Goal: Feedback & Contribution: Contribute content

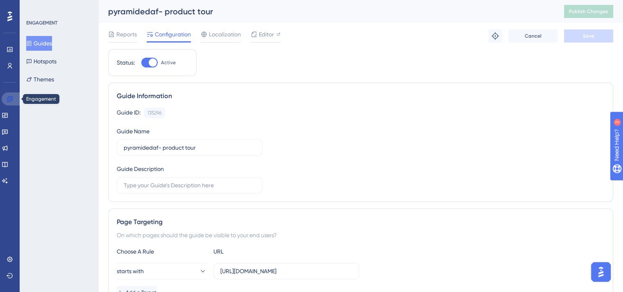
click at [15, 99] on link at bounding box center [12, 99] width 20 height 13
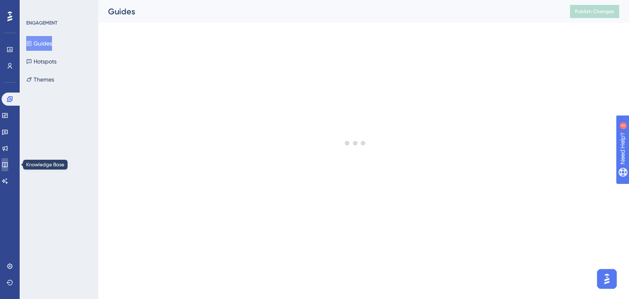
click at [8, 167] on icon at bounding box center [5, 164] width 7 height 7
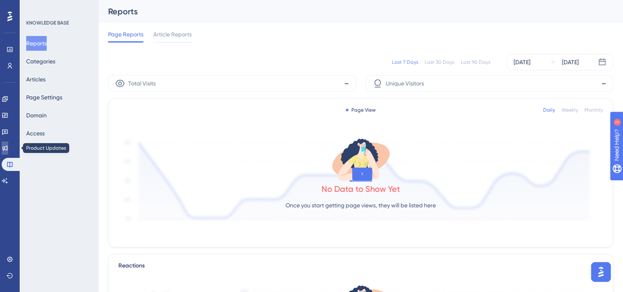
click at [8, 152] on link at bounding box center [5, 148] width 7 height 13
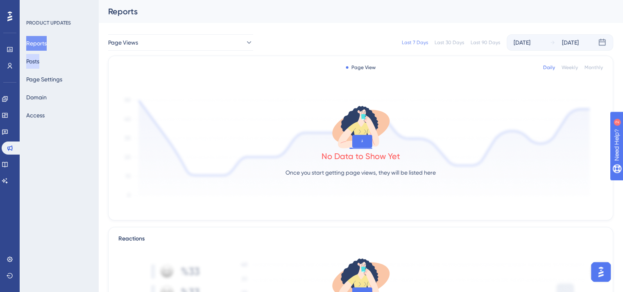
click at [38, 60] on button "Posts" at bounding box center [32, 61] width 13 height 15
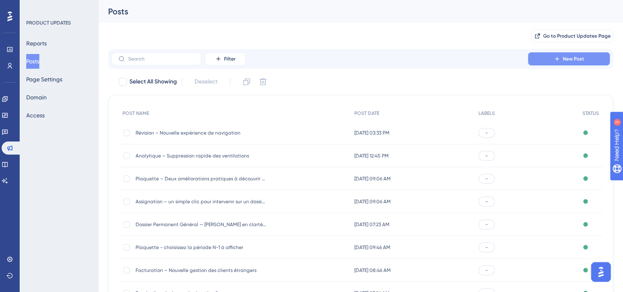
drag, startPoint x: 544, startPoint y: 67, endPoint x: 553, endPoint y: 59, distance: 11.6
click at [553, 59] on div "Filter New Post" at bounding box center [360, 59] width 505 height 20
click at [553, 59] on button "New Post" at bounding box center [569, 58] width 82 height 13
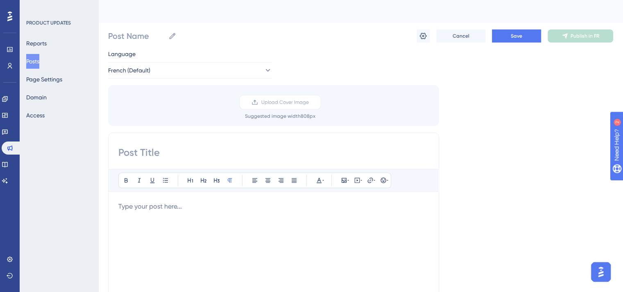
click at [553, 59] on div "Language French (Default) Upload Cover Image Suggested image width 808 px Bold …" at bounding box center [360, 243] width 505 height 389
click at [302, 212] on div at bounding box center [273, 292] width 310 height 180
click at [120, 205] on span "[URL][DOMAIN_NAME]" at bounding box center [150, 207] width 65 height 8
click at [120, 205] on p at bounding box center [273, 207] width 310 height 10
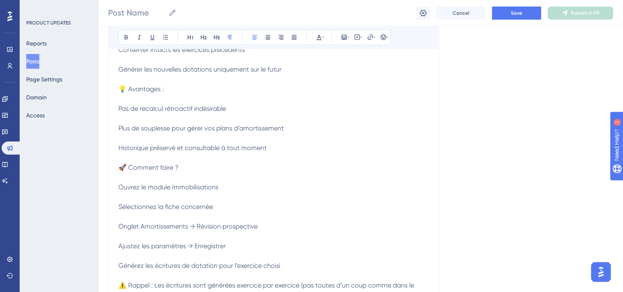
scroll to position [206, 0]
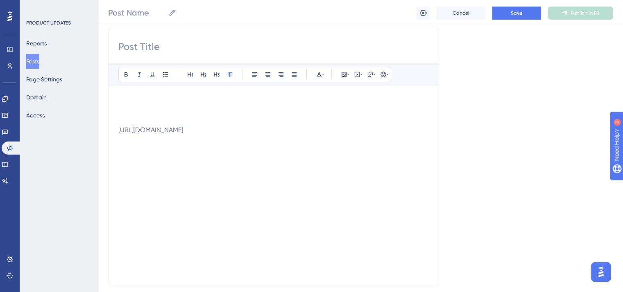
drag, startPoint x: 629, startPoint y: 186, endPoint x: 38, endPoint y: 9, distance: 616.3
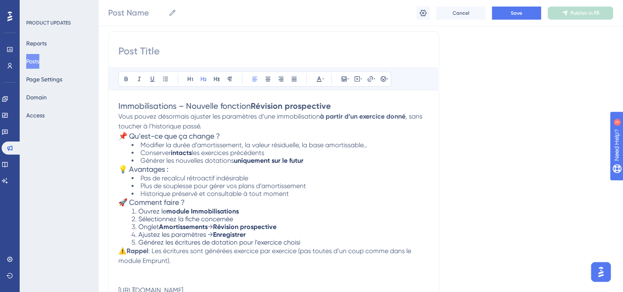
click at [154, 105] on span "Immobilisations – Nouvelle fonction" at bounding box center [184, 106] width 132 height 10
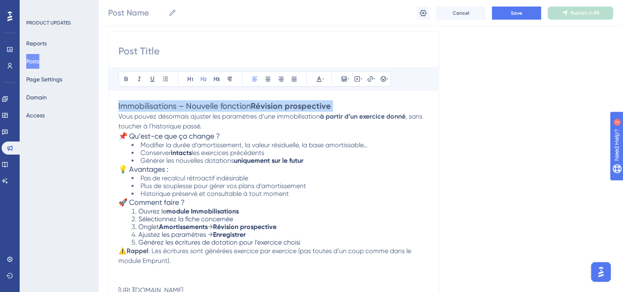
click at [154, 105] on span "Immobilisations – Nouvelle fonction" at bounding box center [184, 106] width 132 height 10
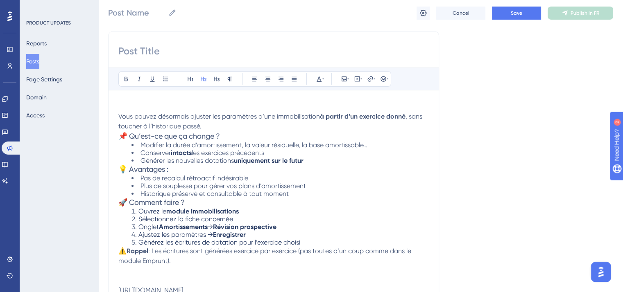
click at [161, 51] on input at bounding box center [273, 51] width 310 height 13
paste input "Immobilisations – Nouvelle fonction Révision prospective"
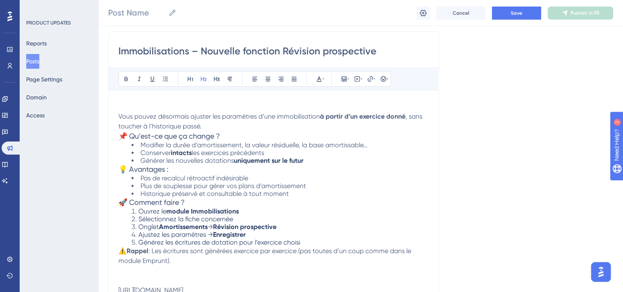
type input "Immobilisations – Nouvelle fonction Révision prospective"
click at [119, 115] on span "Vous pouvez désormais ajuster les paramètres d’une immobilisation" at bounding box center [218, 117] width 201 height 8
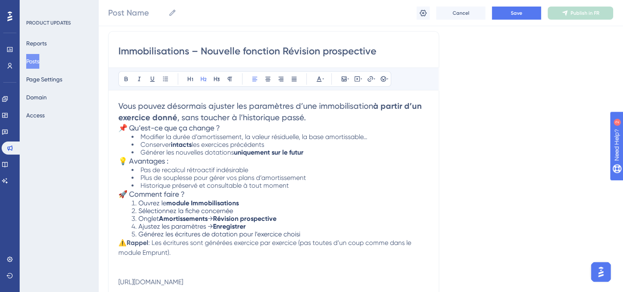
drag, startPoint x: 119, startPoint y: 115, endPoint x: 306, endPoint y: 281, distance: 250.4
click at [306, 281] on div "Vous pouvez désormais ajuster les paramètres d’une immobilisation à partir d’un…" at bounding box center [273, 193] width 310 height 187
click at [263, 177] on span "Plus de souplesse pour gérer vos plans d’amortissement" at bounding box center [222, 178] width 165 height 8
click at [230, 81] on icon at bounding box center [229, 79] width 7 height 7
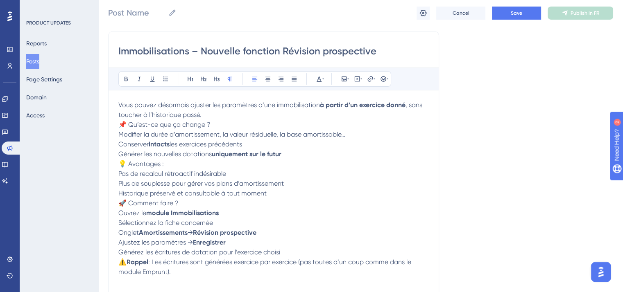
click at [224, 113] on p "Vous pouvez désormais ajuster les paramètres d’une immobilisation à partir d’un…" at bounding box center [273, 110] width 310 height 20
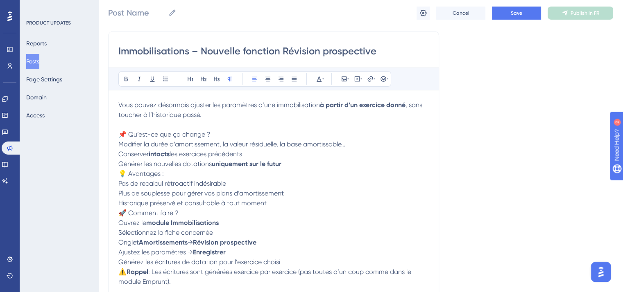
click at [177, 136] on span "📌 Qu’est-ce que ça change ?" at bounding box center [164, 135] width 92 height 8
click at [122, 75] on button at bounding box center [125, 78] width 11 height 11
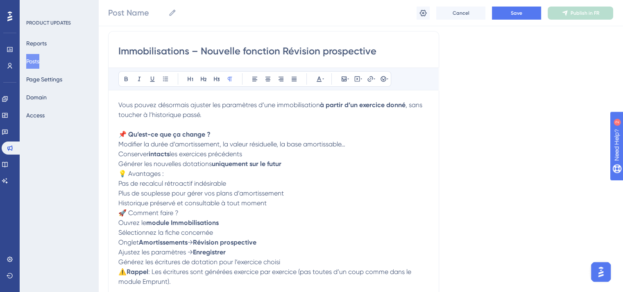
click at [218, 129] on p "Vous pouvez désormais ajuster les paramètres d’une immobilisation à partir d’un…" at bounding box center [273, 114] width 310 height 29
click at [278, 156] on p "Conserver intacts les exercices précédents" at bounding box center [273, 154] width 310 height 10
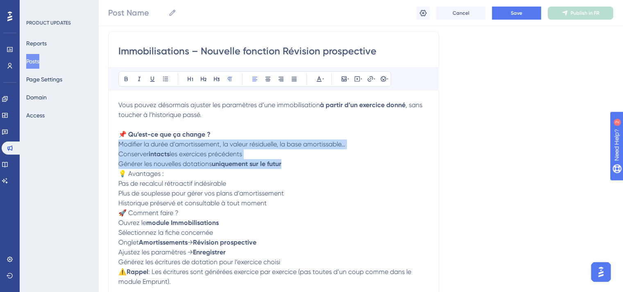
drag, startPoint x: 119, startPoint y: 143, endPoint x: 288, endPoint y: 167, distance: 170.8
click at [288, 167] on div "Vous pouvez désormais ajuster les paramètres d’une immobilisation à partir d’un…" at bounding box center [273, 208] width 310 height 216
click at [165, 81] on icon at bounding box center [165, 79] width 5 height 5
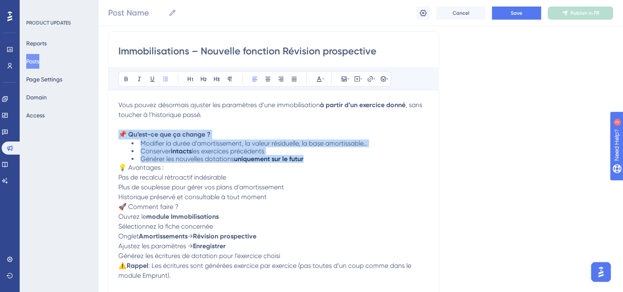
click at [249, 140] on span "Modifier la durée d’amortissement, la valeur résiduelle, la base amortissable…" at bounding box center [253, 144] width 227 height 8
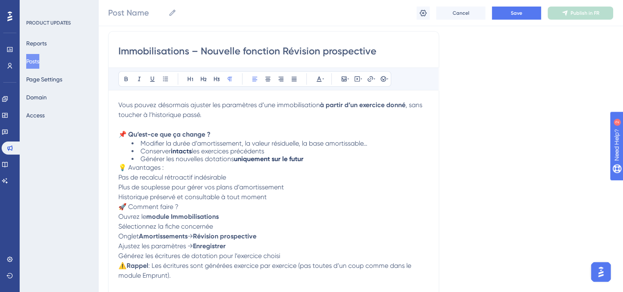
click at [148, 164] on span "💡 Avantages :" at bounding box center [140, 168] width 45 height 8
click at [143, 173] on p "Pas de recalcul rétroactif indésirable" at bounding box center [273, 178] width 310 height 10
click at [138, 171] on span "💡 Avantages :" at bounding box center [140, 168] width 45 height 8
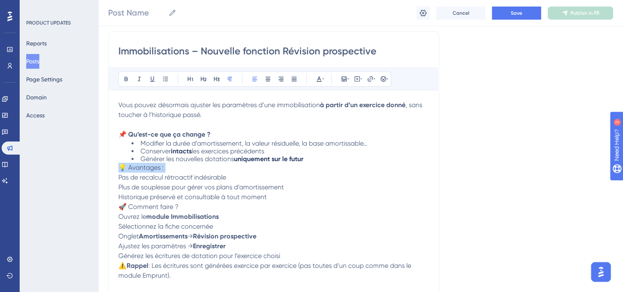
click at [138, 171] on span "💡 Avantages :" at bounding box center [140, 168] width 45 height 8
click at [124, 78] on icon at bounding box center [126, 79] width 7 height 7
click at [323, 156] on li "Générer les nouvelles dotations uniquement sur le futur" at bounding box center [279, 159] width 297 height 8
click at [272, 151] on li "Conserver intacts les exercices précédents" at bounding box center [279, 151] width 297 height 8
click at [329, 162] on li "Générer les nouvelles dotations uniquement sur le futur." at bounding box center [279, 159] width 297 height 8
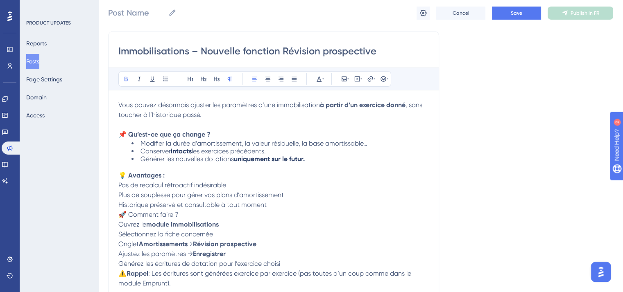
click at [119, 177] on strong "💡 Avantages :" at bounding box center [141, 176] width 46 height 8
click at [118, 175] on strong "💡 Avantages :" at bounding box center [141, 176] width 46 height 8
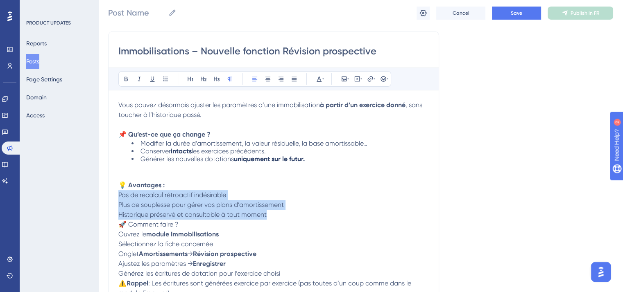
drag, startPoint x: 120, startPoint y: 195, endPoint x: 275, endPoint y: 217, distance: 157.1
click at [275, 217] on div "Vous pouvez désormais ajuster les paramètres d’une immobilisation à partir d’un…" at bounding box center [273, 214] width 310 height 228
click at [165, 74] on button at bounding box center [165, 78] width 11 height 11
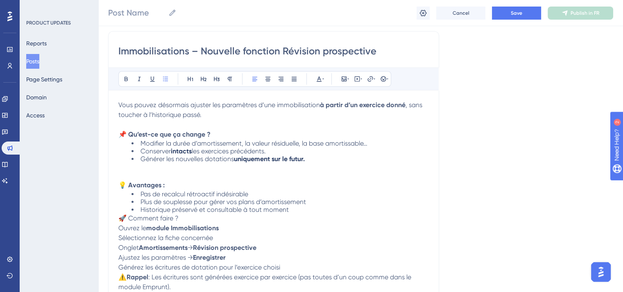
click at [121, 220] on span "🚀 Comment faire ?" at bounding box center [148, 219] width 60 height 8
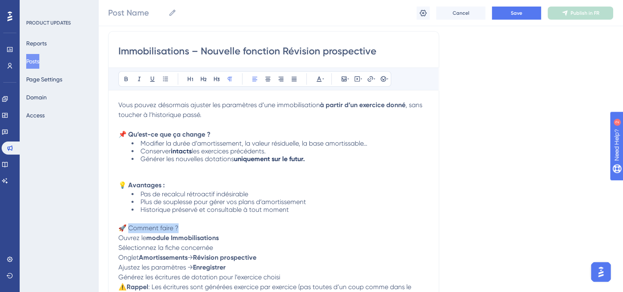
drag, startPoint x: 182, startPoint y: 228, endPoint x: 131, endPoint y: 226, distance: 51.6
click at [131, 226] on p "🚀 Comment faire ?" at bounding box center [273, 229] width 310 height 10
click at [128, 79] on icon at bounding box center [126, 79] width 7 height 7
click at [119, 239] on span "Ouvrez le" at bounding box center [132, 238] width 28 height 8
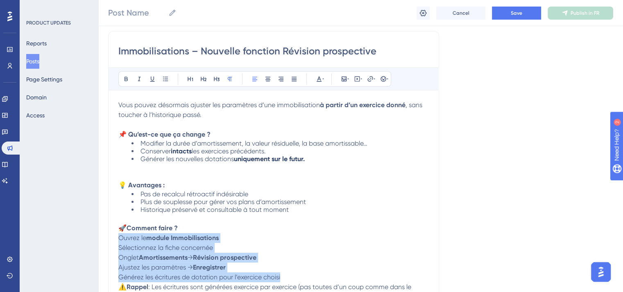
drag, startPoint x: 119, startPoint y: 239, endPoint x: 285, endPoint y: 276, distance: 169.9
click at [285, 276] on div "Vous pouvez désormais ajuster les paramètres d’une immobilisation à partir d’un…" at bounding box center [273, 215] width 310 height 231
click at [165, 82] on icon at bounding box center [165, 79] width 7 height 7
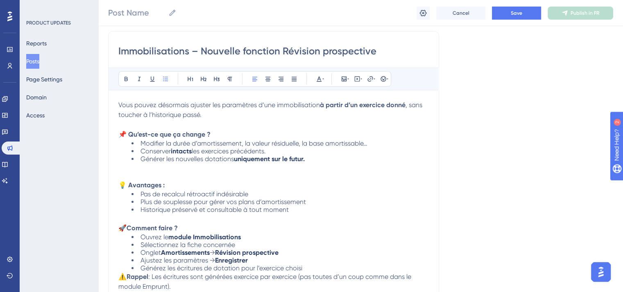
click at [217, 232] on p "🚀 Comment faire ?" at bounding box center [273, 229] width 310 height 10
click at [298, 210] on li "Historique préservé et consultable à tout moment" at bounding box center [279, 210] width 297 height 8
click at [311, 204] on li "Plus de souplesse pour gérer vos plans d’amortissement" at bounding box center [279, 202] width 297 height 8
click at [261, 195] on li "Pas de recalcul rétroactif indésirable" at bounding box center [279, 194] width 297 height 8
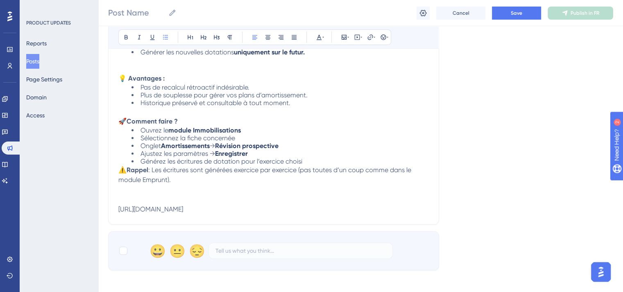
scroll to position [222, 0]
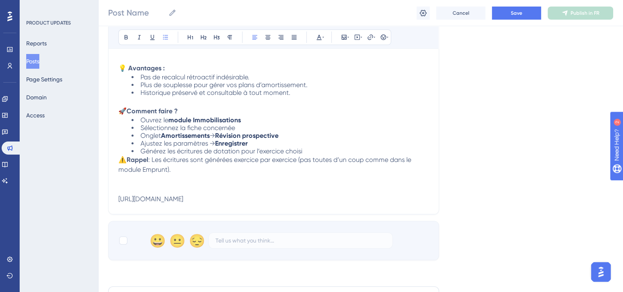
click at [313, 151] on li "Générez les écritures de dotation pour l’exercice choisi" at bounding box center [279, 151] width 297 height 8
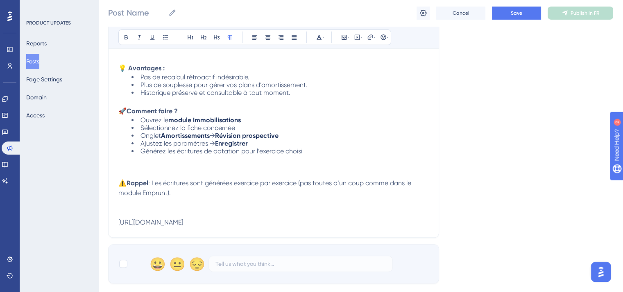
click at [229, 210] on p at bounding box center [273, 213] width 310 height 10
drag, startPoint x: 156, startPoint y: 181, endPoint x: 129, endPoint y: 180, distance: 26.6
click at [129, 180] on p "⚠️ Rappel : Les écritures sont générées exercice par exercice (pas toutes d’un …" at bounding box center [273, 189] width 310 height 20
click at [129, 180] on span "⚠️ Les écritures sont générées exercice par exercice (pas toutes d’un coup comm…" at bounding box center [265, 188] width 295 height 18
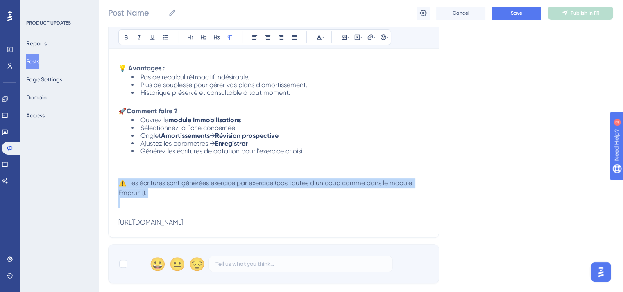
click at [129, 180] on span "⚠️ Les écritures sont générées exercice par exercice (pas toutes d’un coup comm…" at bounding box center [265, 188] width 295 height 18
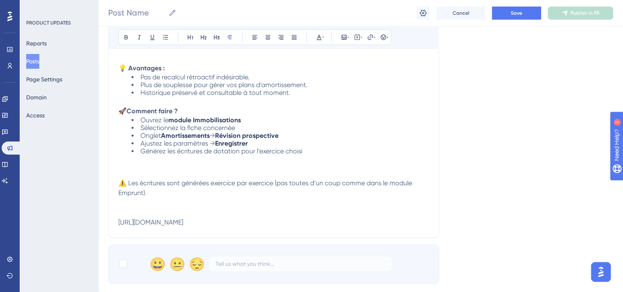
click at [165, 215] on p at bounding box center [273, 213] width 310 height 10
click at [183, 223] on span "[URL][DOMAIN_NAME]" at bounding box center [150, 223] width 65 height 8
drag, startPoint x: 289, startPoint y: 211, endPoint x: 239, endPoint y: 213, distance: 49.6
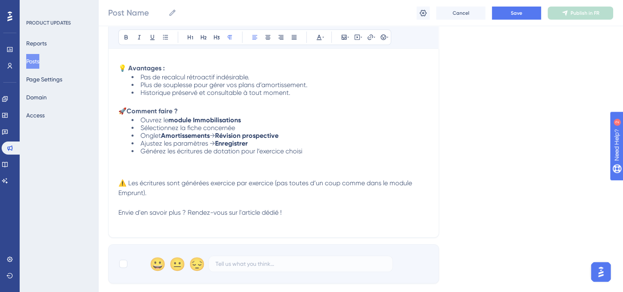
click at [239, 213] on p "Envie d'en savoir plus ? Rendez-vous sur l'article dédié !" at bounding box center [273, 213] width 310 height 10
click at [371, 35] on icon at bounding box center [369, 36] width 5 height 5
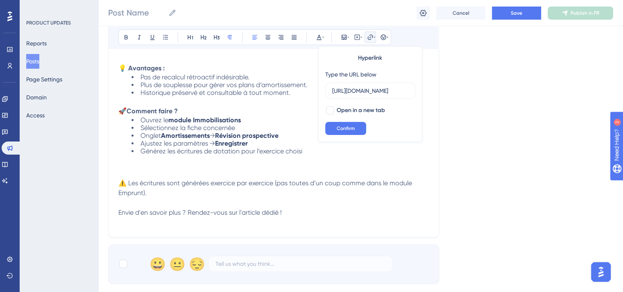
scroll to position [0, 202]
type input "[URL][DOMAIN_NAME]"
click at [337, 104] on div "Hyperlink Type the URL below [URL][DOMAIN_NAME] Open in a new tab Confirm" at bounding box center [370, 94] width 104 height 96
click at [329, 118] on div "Hyperlink Type the URL below [URL][DOMAIN_NAME] Open in a new tab Confirm" at bounding box center [370, 94] width 104 height 96
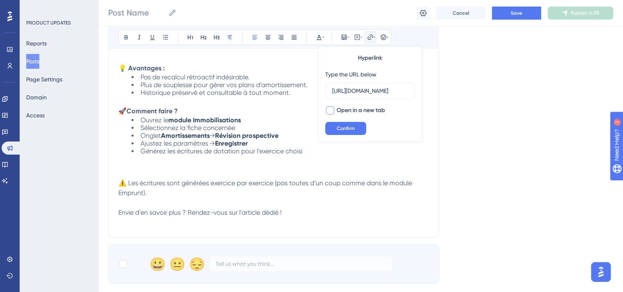
click at [330, 112] on div at bounding box center [330, 110] width 8 height 8
checkbox input "true"
click at [343, 128] on span "Confirm" at bounding box center [346, 128] width 18 height 7
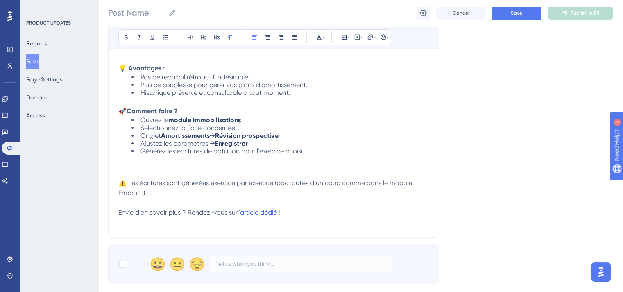
click at [290, 185] on span "⚠️ Les écritures sont générées exercice par exercice (pas toutes d’un coup comm…" at bounding box center [265, 188] width 295 height 18
click at [118, 212] on span "Envie d'en savoir plus ? Rendez-vous sur" at bounding box center [177, 213] width 119 height 8
click at [381, 37] on icon at bounding box center [383, 37] width 7 height 7
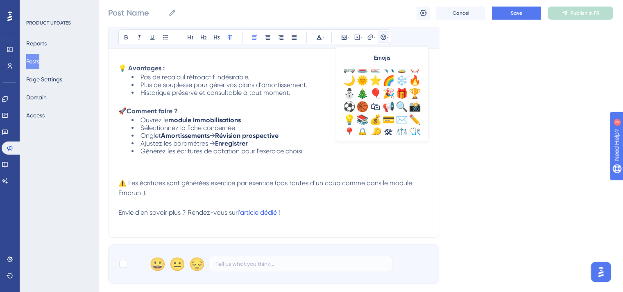
scroll to position [246, 0]
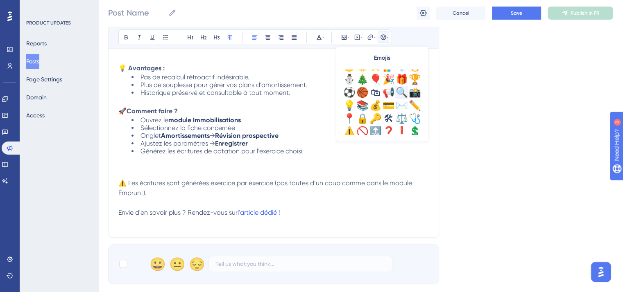
click at [398, 88] on div "🔍" at bounding box center [401, 92] width 13 height 13
drag, startPoint x: 294, startPoint y: 207, endPoint x: 128, endPoint y: 213, distance: 166.0
click at [128, 213] on p "🔍 Envie d'en savoir plus ? Rendez-vous sur l'article dédié !" at bounding box center [273, 213] width 310 height 10
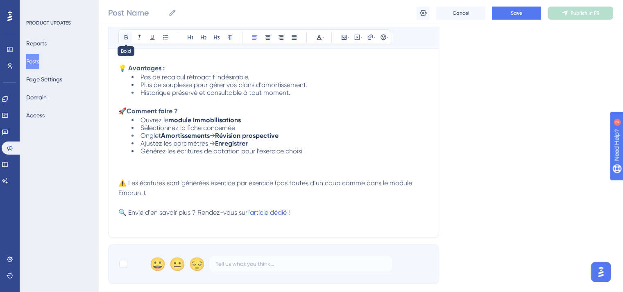
click at [125, 38] on icon at bounding box center [126, 37] width 7 height 7
click at [142, 36] on icon at bounding box center [139, 37] width 7 height 7
click at [199, 130] on span "Sélectionnez la fiche concernée" at bounding box center [187, 128] width 95 height 8
click at [158, 187] on p "⚠️ Les écritures sont générées exercice par exercice (pas toutes d’un coup comm…" at bounding box center [273, 189] width 310 height 20
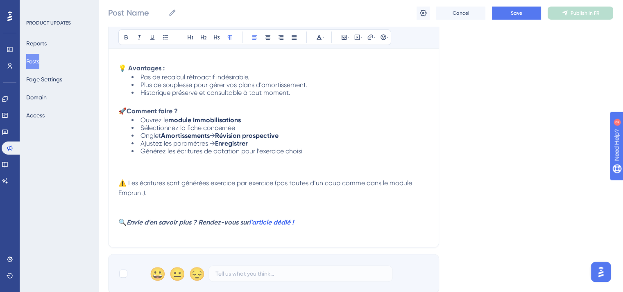
click at [128, 182] on span "⚠️ Les écritures sont générées exercice par exercice (pas toutes d’un coup comm…" at bounding box center [265, 188] width 295 height 18
drag, startPoint x: 129, startPoint y: 184, endPoint x: 155, endPoint y: 182, distance: 25.9
click at [155, 182] on span "⚠️ Rappel : Les écritures sont générées exercice par exercice (pas toutes d’un …" at bounding box center [266, 188] width 297 height 18
click at [127, 36] on icon at bounding box center [125, 37] width 3 height 5
click at [201, 151] on span "Générez les écritures de dotation pour l’exercice choisi" at bounding box center [221, 151] width 162 height 8
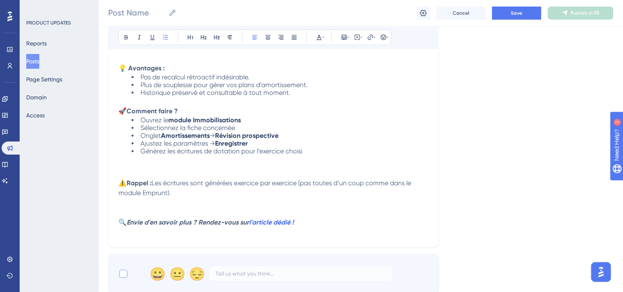
click at [124, 272] on div at bounding box center [123, 274] width 8 height 8
checkbox input "true"
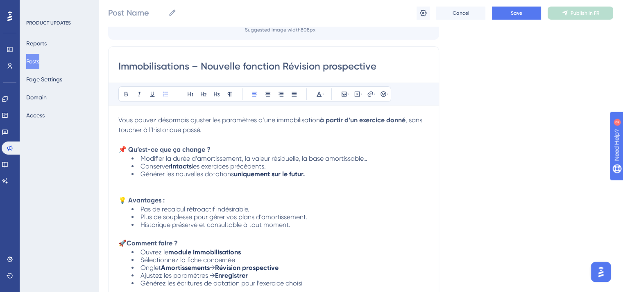
scroll to position [86, 0]
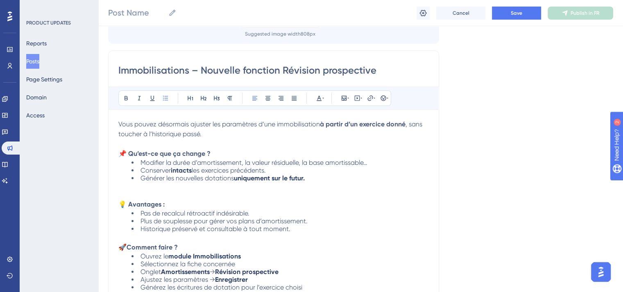
click at [116, 69] on div "Immobilisations – Nouvelle fonction Révision prospective Bold Italic Underline …" at bounding box center [273, 217] width 331 height 334
click at [118, 68] on input "Immobilisations – Nouvelle fonction Révision prospective" at bounding box center [273, 70] width 310 height 13
paste input "💫"
click at [383, 97] on icon at bounding box center [383, 98] width 7 height 7
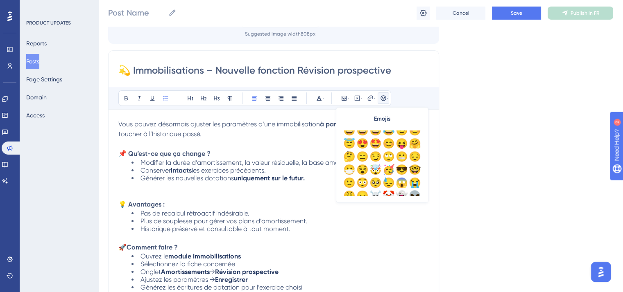
scroll to position [0, 0]
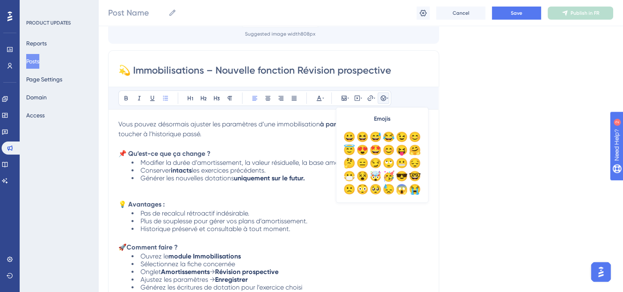
drag, startPoint x: 129, startPoint y: 69, endPoint x: 106, endPoint y: 69, distance: 23.3
click at [106, 69] on div "Performance Users Engagement Widgets Feedback Product Updates Knowledge Base AI…" at bounding box center [360, 255] width 525 height 683
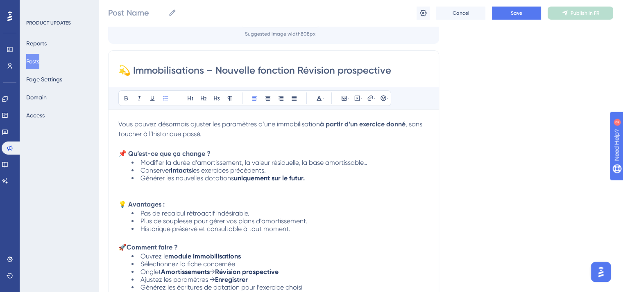
paste input "🚀"
click at [132, 69] on input "💫🚀 Immobilisations – Nouvelle fonction Révision prospective" at bounding box center [273, 70] width 310 height 13
type input "🚀 Immobilisations – Nouvelle fonction Révision prospective"
click at [191, 155] on strong "📌 Qu’est-ce que ça change ?" at bounding box center [164, 154] width 92 height 8
click at [358, 177] on li "Générer les nouvelles dotations uniquement sur le futur." at bounding box center [279, 182] width 297 height 16
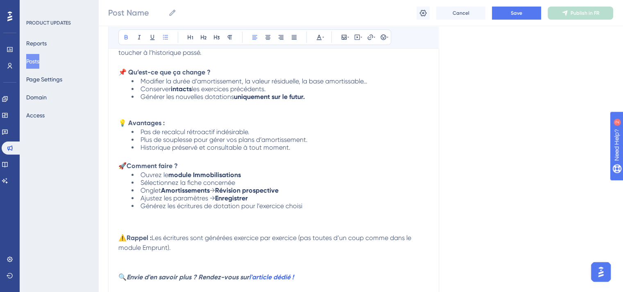
scroll to position [178, 0]
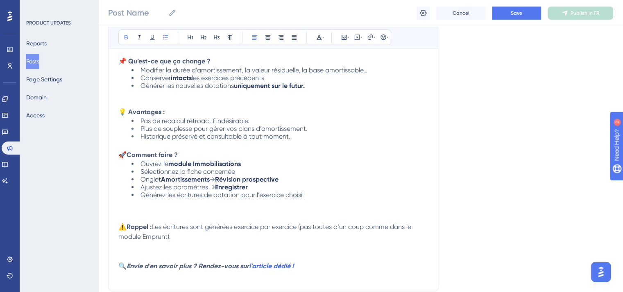
click at [253, 162] on li "Ouvrez le module Immobilisations" at bounding box center [279, 164] width 297 height 8
click at [246, 172] on li "Sélectionnez la fiche concernée" at bounding box center [279, 172] width 297 height 8
click at [291, 179] on li "Onglet Amortissements → Révision prospective" at bounding box center [279, 180] width 297 height 8
click at [256, 190] on li "Ajustez les paramètres → Enregistrer" at bounding box center [279, 187] width 297 height 8
click at [304, 195] on li "Générez les écritures de dotation pour l’exercice choisi" at bounding box center [279, 206] width 297 height 31
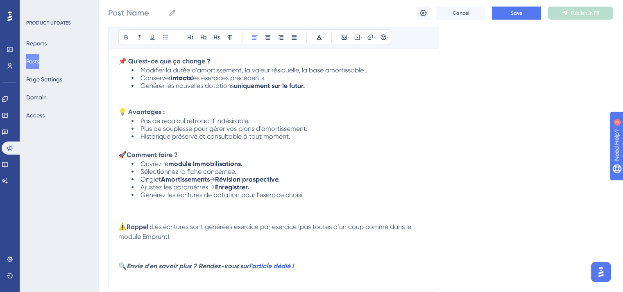
scroll to position [0, 0]
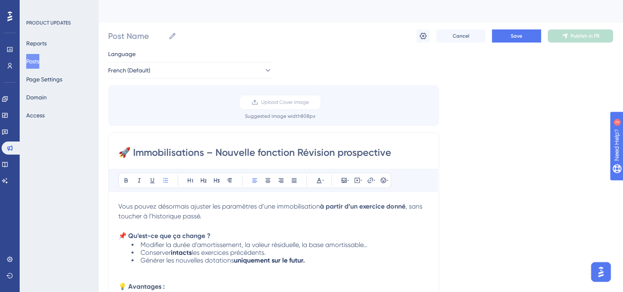
drag, startPoint x: 395, startPoint y: 149, endPoint x: 134, endPoint y: 150, distance: 261.3
click at [134, 150] on input "🚀 Immobilisations – Nouvelle fonction Révision prospective" at bounding box center [273, 152] width 310 height 13
click at [123, 35] on input "Post Name" at bounding box center [136, 35] width 57 height 11
paste input "Immobilisations – Nouvelle fonction Révision prospective"
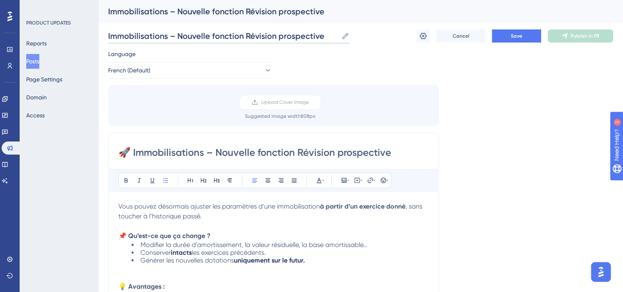
type input "Immobilisations – Nouvelle fonction Révision prospective"
click at [365, 51] on div "Language French (Default) Upload Cover Image Suggested image width 808 px 🚀 Imm…" at bounding box center [360, 280] width 505 height 463
click at [523, 31] on button "Save" at bounding box center [516, 35] width 49 height 13
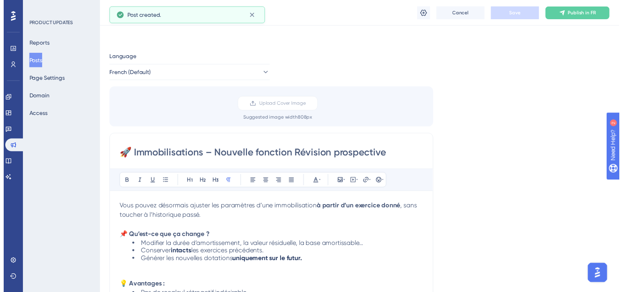
scroll to position [156, 0]
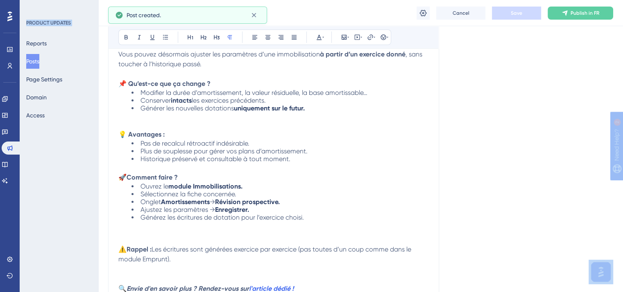
drag, startPoint x: 566, startPoint y: 4, endPoint x: 629, endPoint y: 151, distance: 160.4
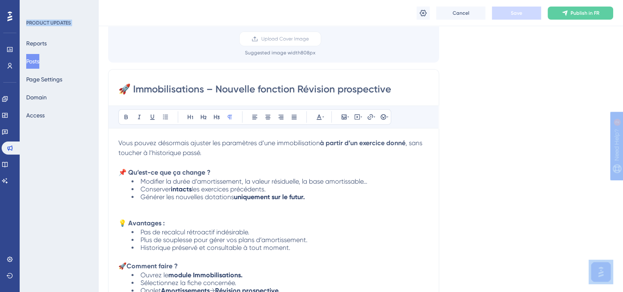
scroll to position [2, 6]
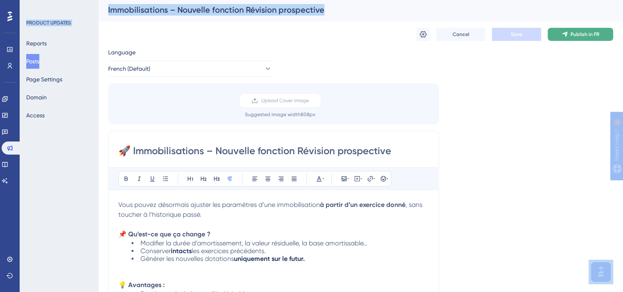
click at [575, 36] on span "Publish in FR" at bounding box center [584, 34] width 29 height 7
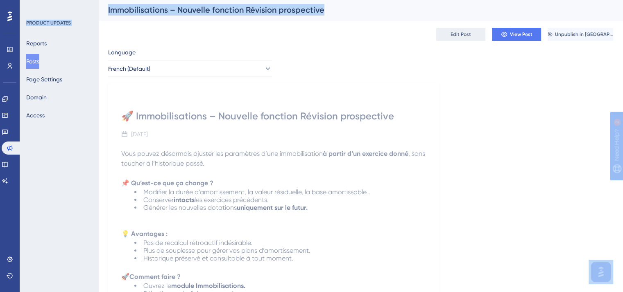
click at [451, 33] on span "Edit Post" at bounding box center [460, 34] width 20 height 7
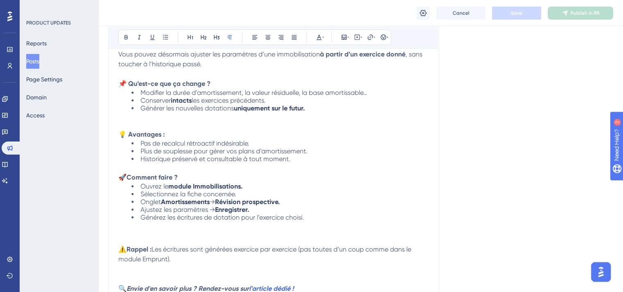
drag, startPoint x: 621, startPoint y: 32, endPoint x: 629, endPoint y: 28, distance: 8.4
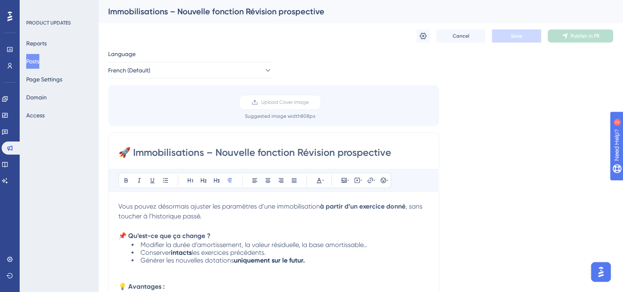
click at [260, 151] on input "🚀 Immobilisations – Nouvelle fonction Révision prospective" at bounding box center [273, 152] width 310 height 13
type input "🚀 Immobilisations – Révision prospective"
click at [223, 14] on div "Immobilisations – Nouvelle fonction Révision prospective" at bounding box center [350, 11] width 484 height 11
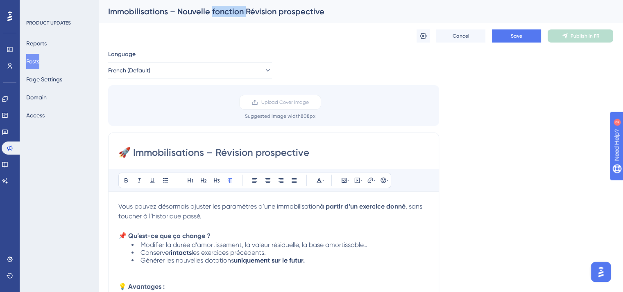
click at [223, 14] on div "Immobilisations – Nouvelle fonction Révision prospective" at bounding box center [350, 11] width 484 height 11
click at [511, 38] on span "Save" at bounding box center [516, 36] width 11 height 7
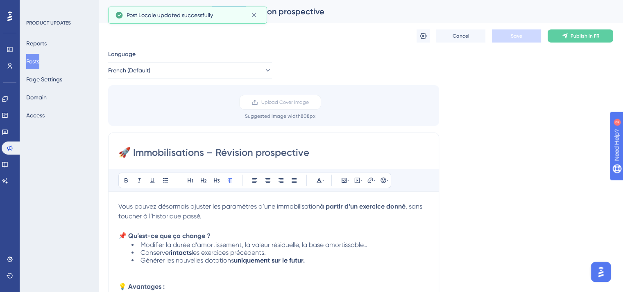
click at [583, 35] on span "Publish in FR" at bounding box center [584, 36] width 29 height 7
click at [583, 35] on button at bounding box center [581, 35] width 66 height 13
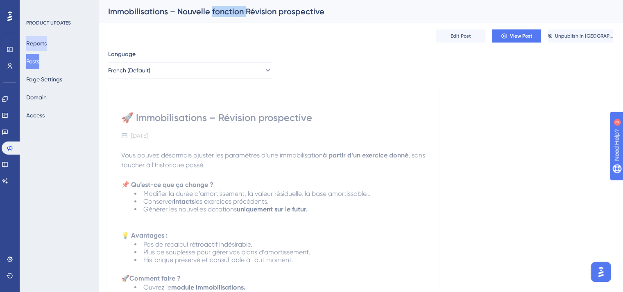
click at [41, 48] on button "Reports" at bounding box center [36, 43] width 20 height 15
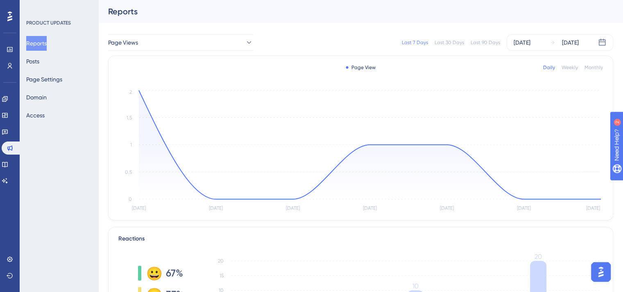
scroll to position [224, 0]
click at [579, 39] on div "[DATE]" at bounding box center [570, 43] width 17 height 10
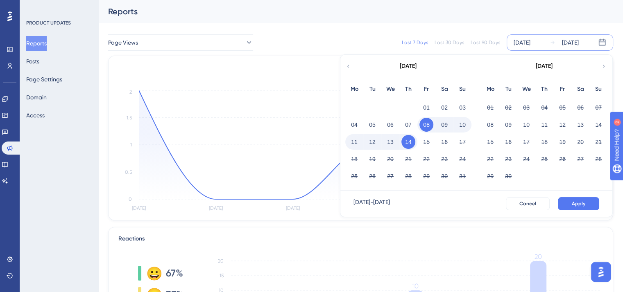
click at [411, 143] on button "14" at bounding box center [408, 142] width 14 height 14
click at [579, 202] on span "Apply" at bounding box center [579, 204] width 14 height 7
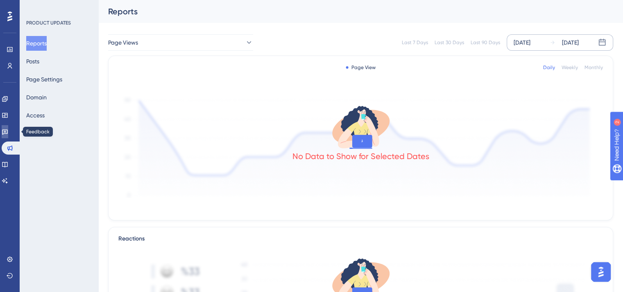
click at [8, 132] on icon at bounding box center [5, 132] width 6 height 5
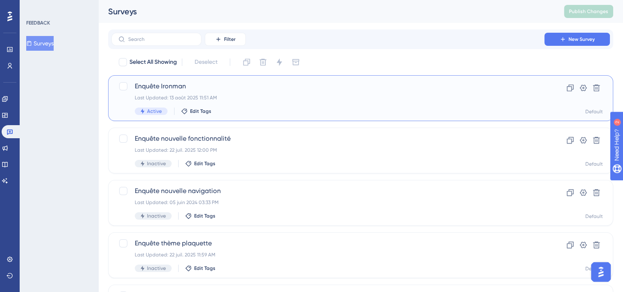
click at [210, 103] on div "Enquête Ironman Last Updated: 13 août 2025 11:51 AM Active Edit Tags" at bounding box center [328, 98] width 386 height 34
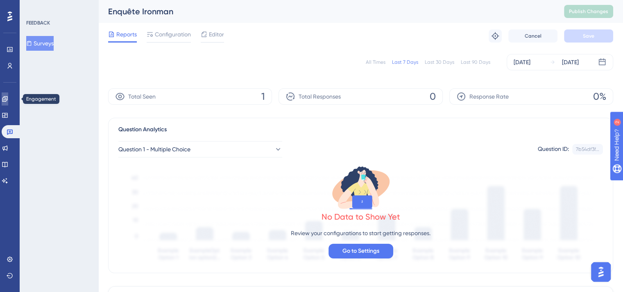
click at [8, 102] on icon at bounding box center [5, 99] width 7 height 7
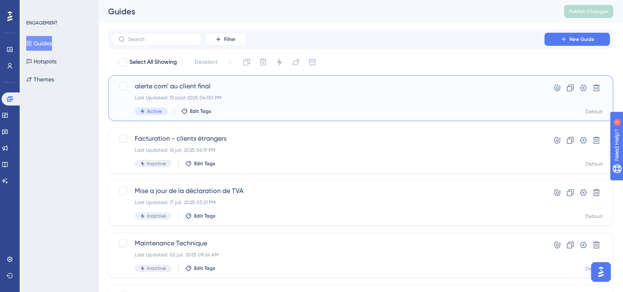
click at [298, 94] on div "alerte com' au client final Last Updated: 13 août 2025 04:00 PM Active Edit Tags" at bounding box center [328, 98] width 386 height 34
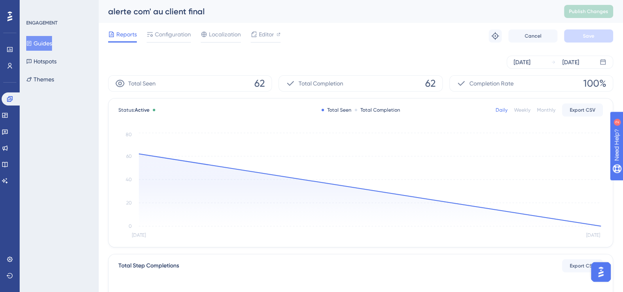
scroll to position [256, 0]
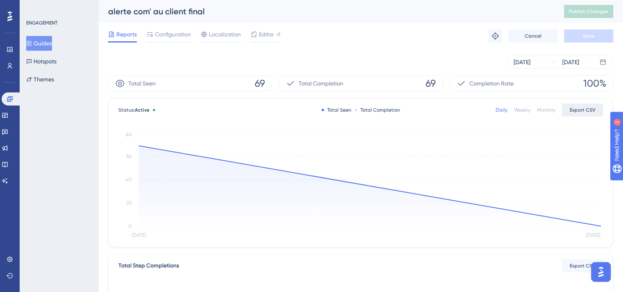
click at [575, 111] on span "Export CSV" at bounding box center [583, 110] width 26 height 7
